Goal: Browse casually

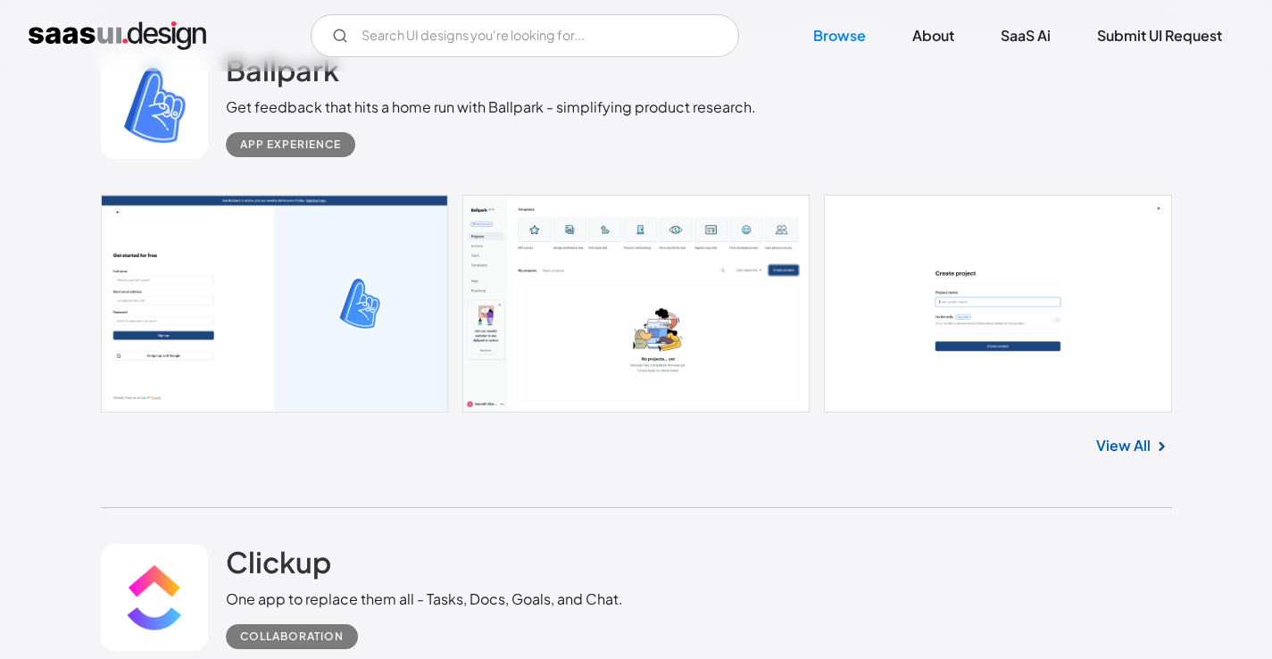
scroll to position [9945, 0]
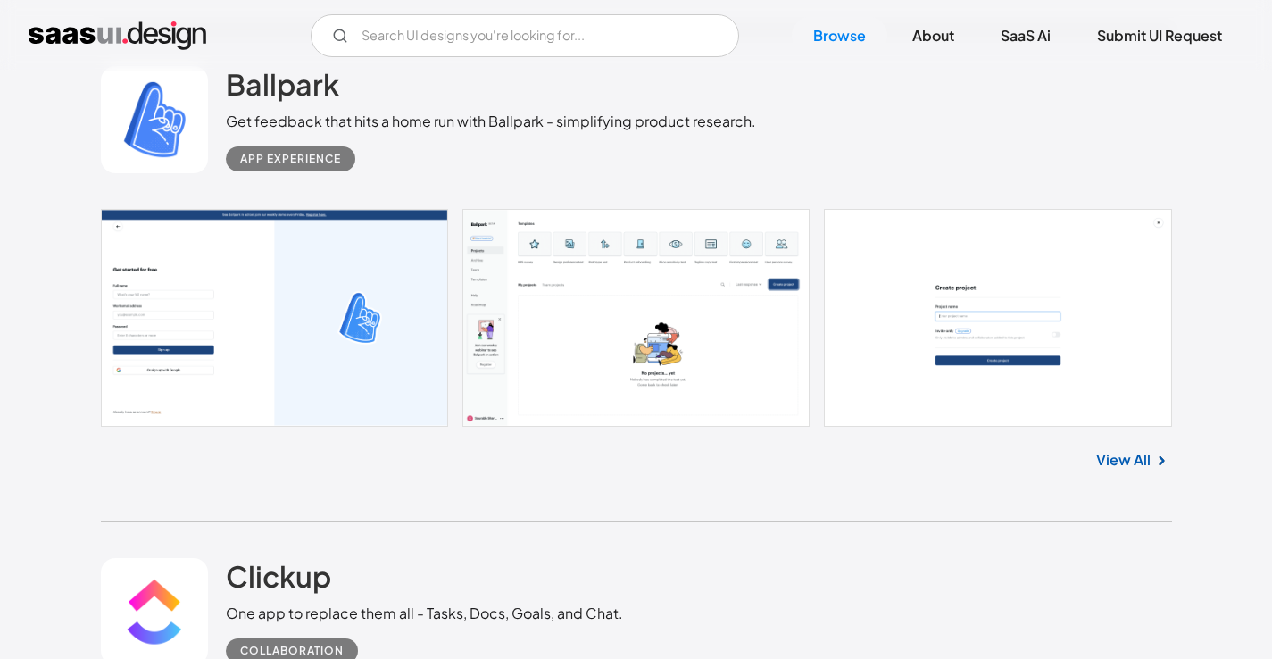
drag, startPoint x: 659, startPoint y: 286, endPoint x: 264, endPoint y: 0, distance: 487.0
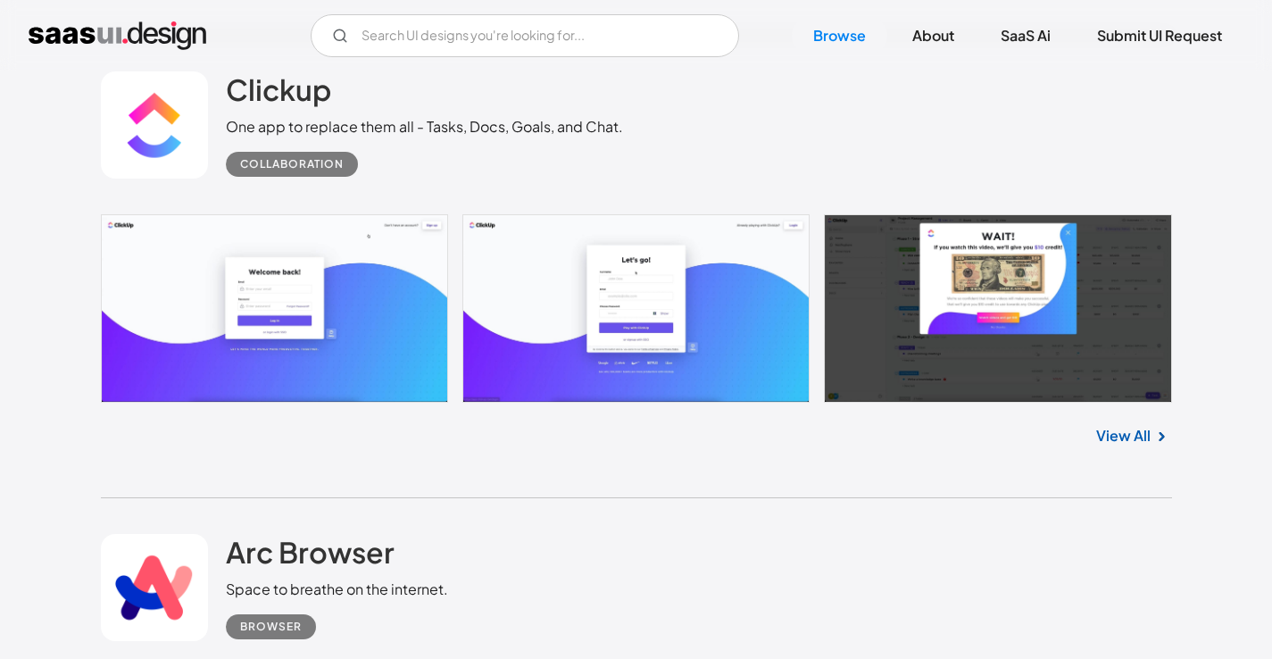
scroll to position [10437, 0]
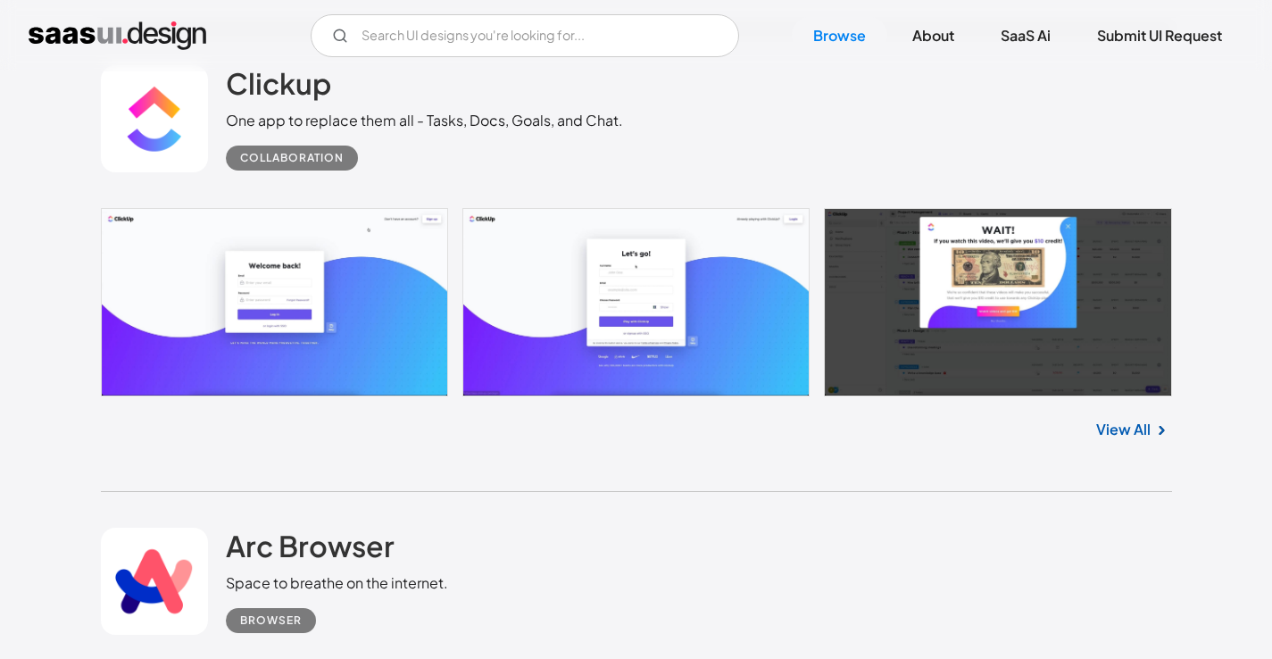
click at [475, 438] on div "View All" at bounding box center [636, 425] width 1071 height 59
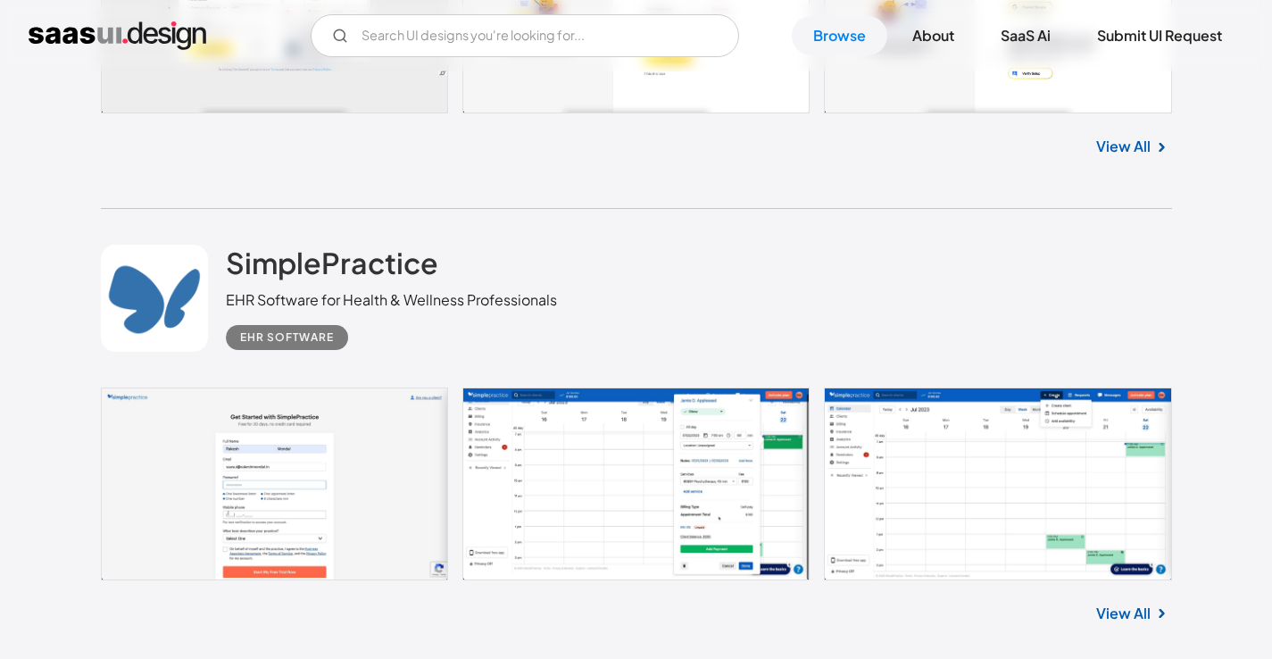
scroll to position [11654, 0]
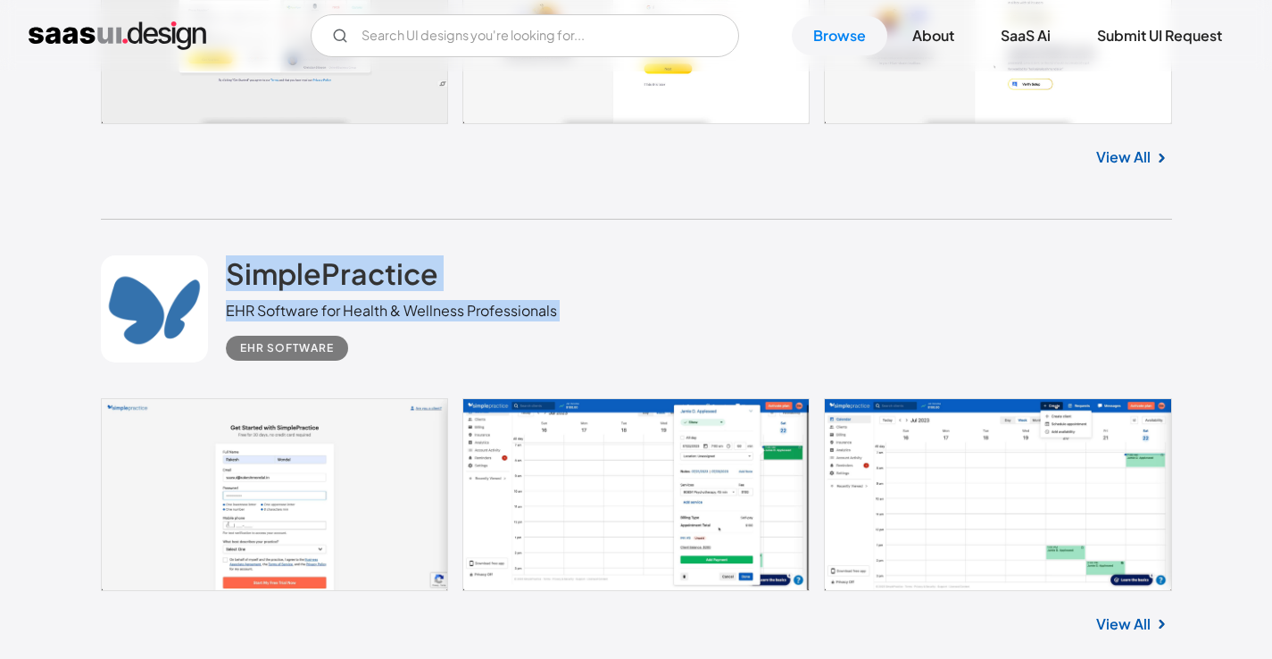
drag, startPoint x: 220, startPoint y: 276, endPoint x: 556, endPoint y: 334, distance: 340.5
click at [556, 334] on div "SimplePractice EHR Software for Health & Wellness Professionals EHR Software" at bounding box center [636, 309] width 1071 height 178
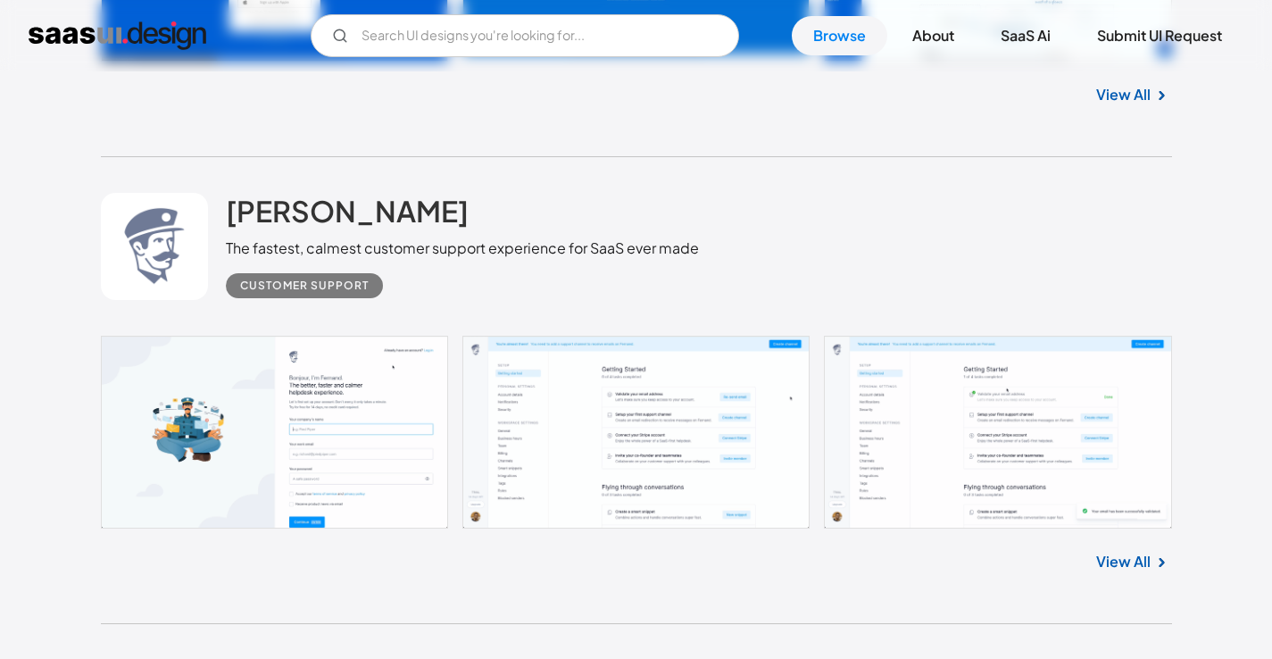
scroll to position [14539, 0]
click at [604, 450] on link at bounding box center [636, 432] width 1071 height 193
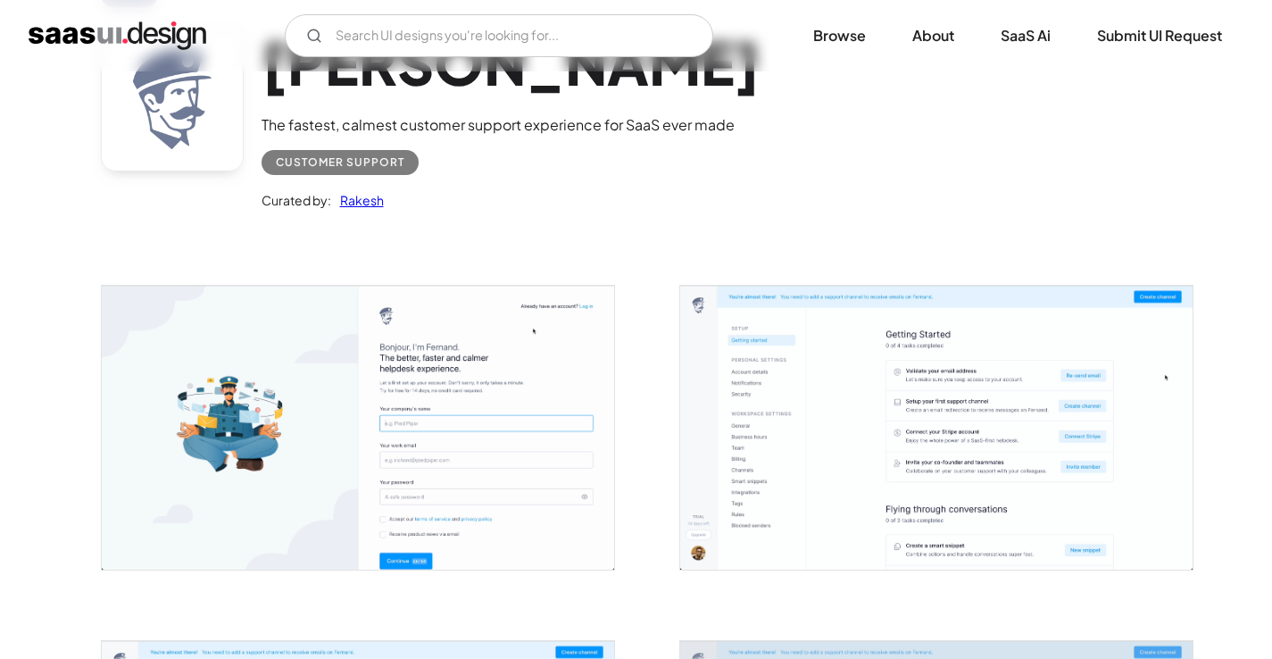
scroll to position [162, 0]
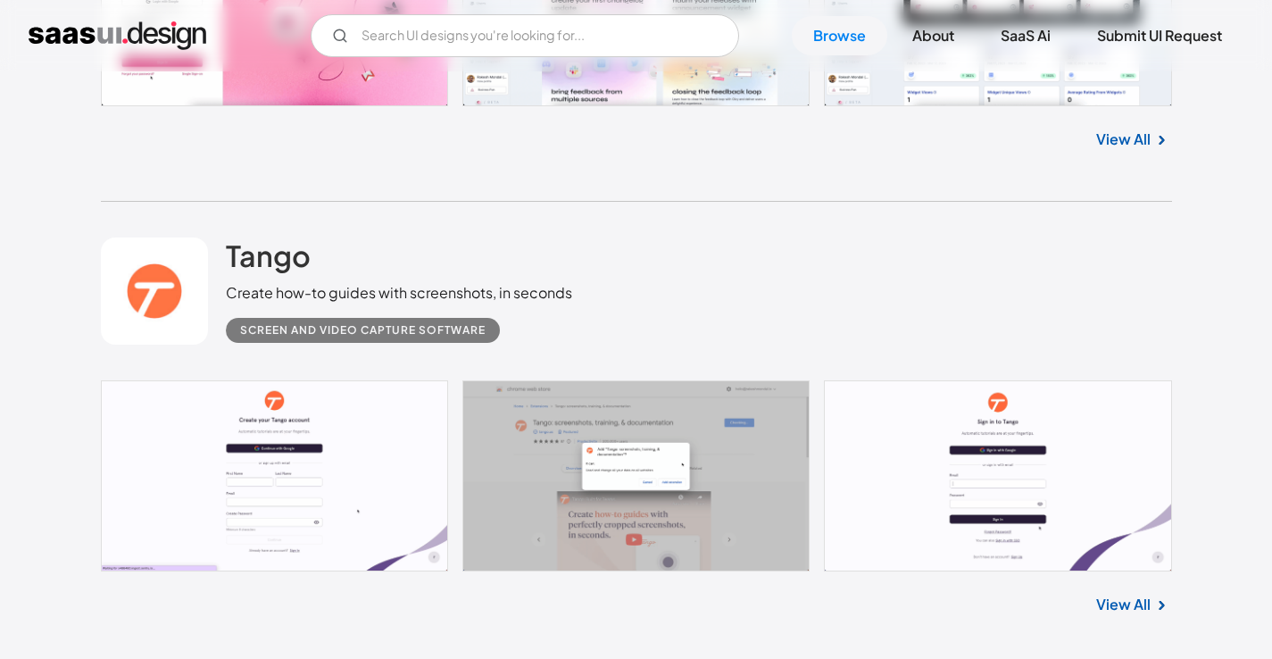
scroll to position [3073, 0]
